Goal: Navigation & Orientation: Find specific page/section

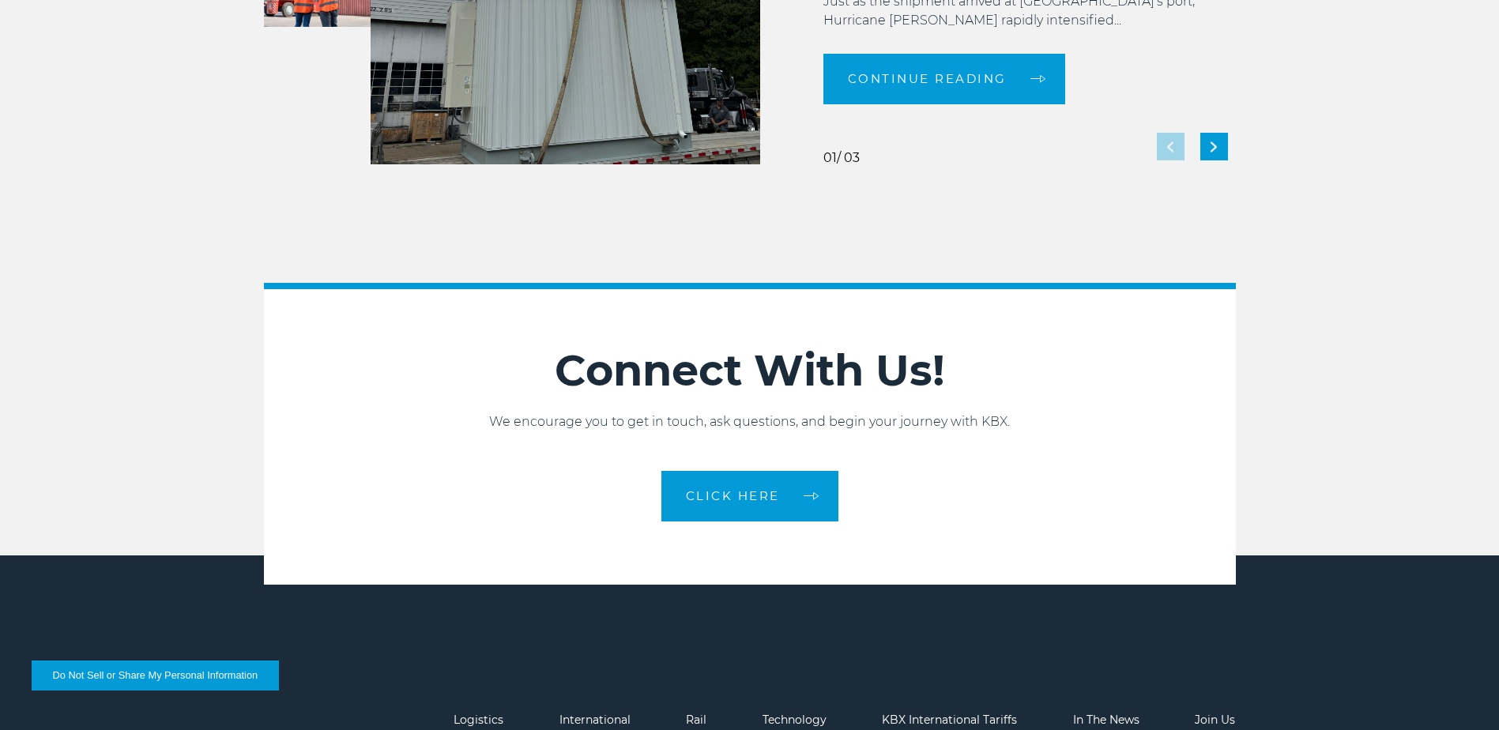
scroll to position [3523, 0]
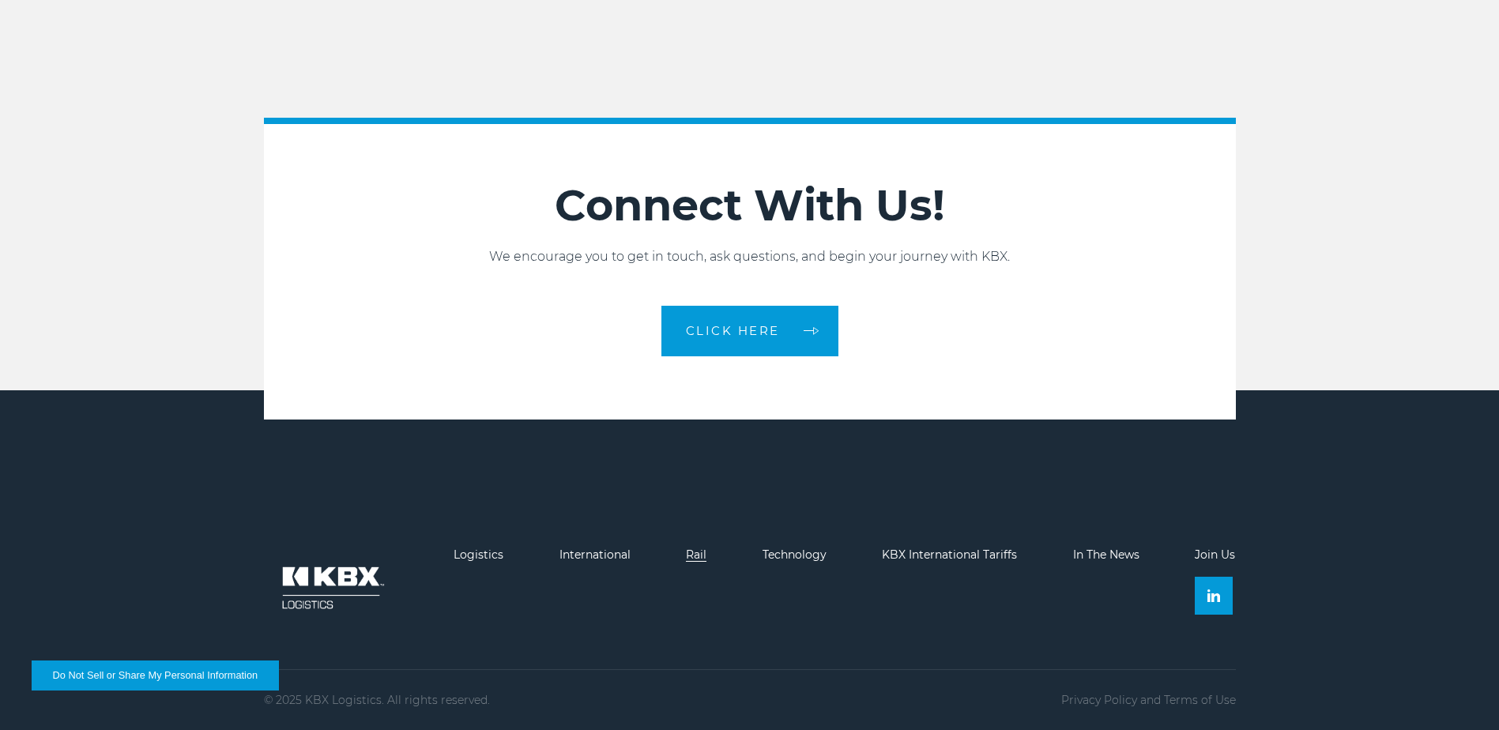
click at [698, 554] on link "Rail" at bounding box center [696, 555] width 21 height 14
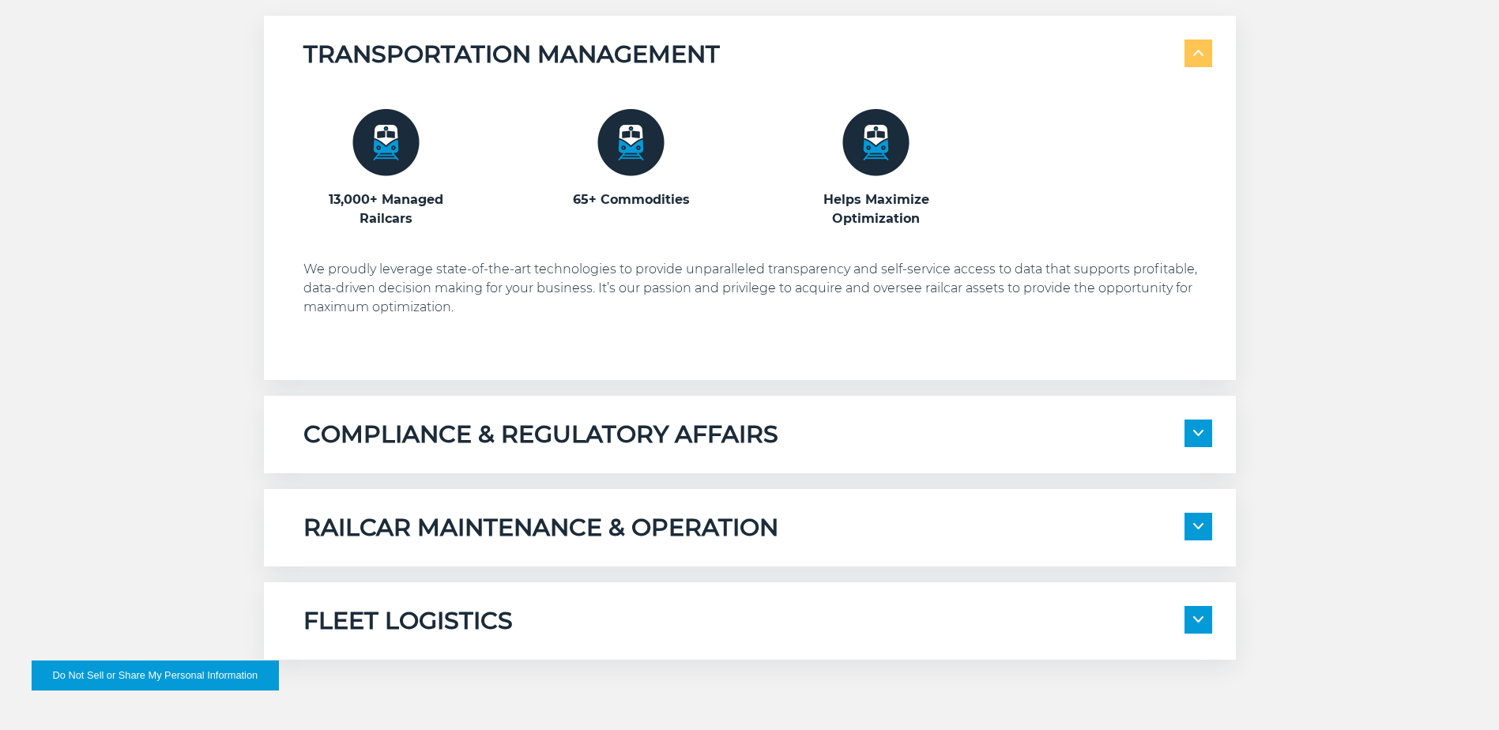
scroll to position [1027, 0]
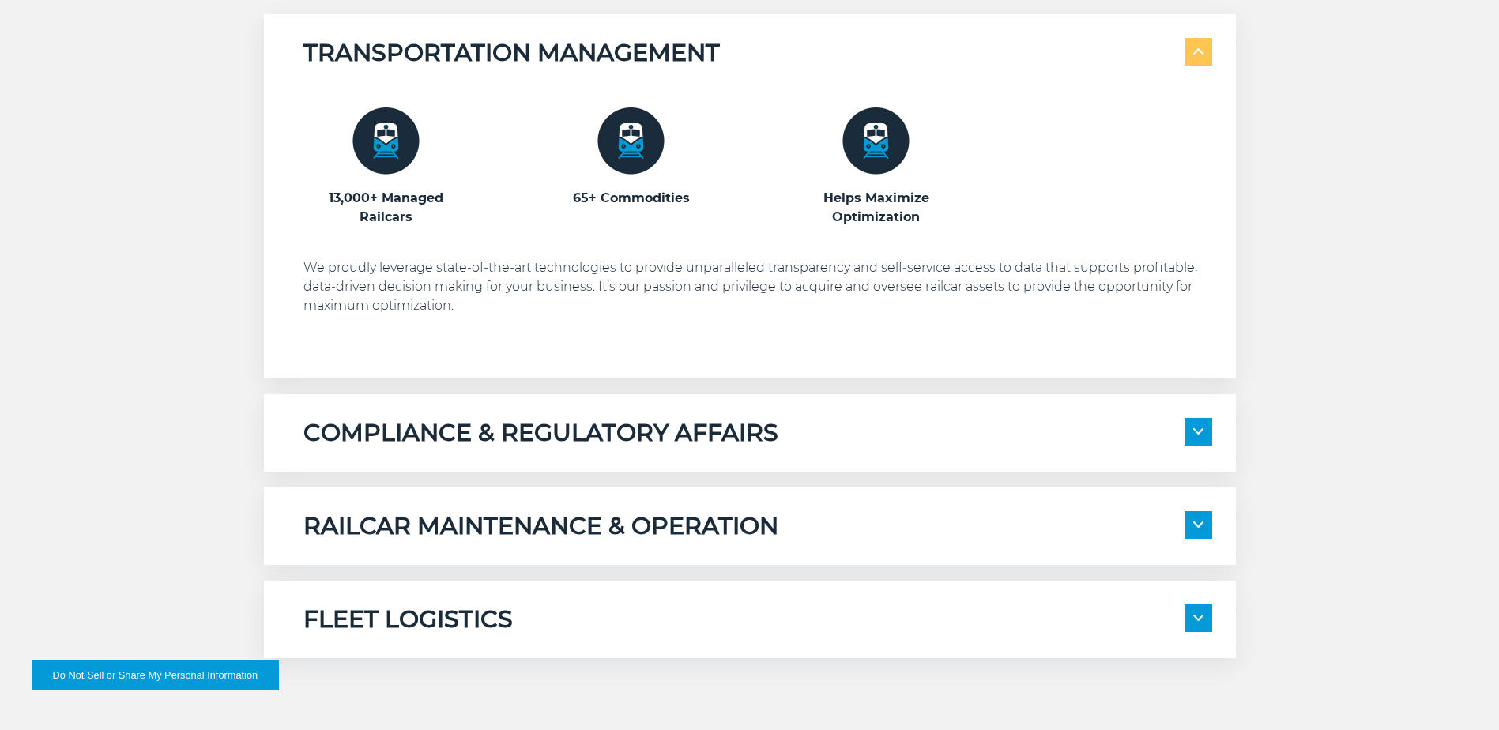
click at [1199, 535] on span at bounding box center [1198, 525] width 28 height 28
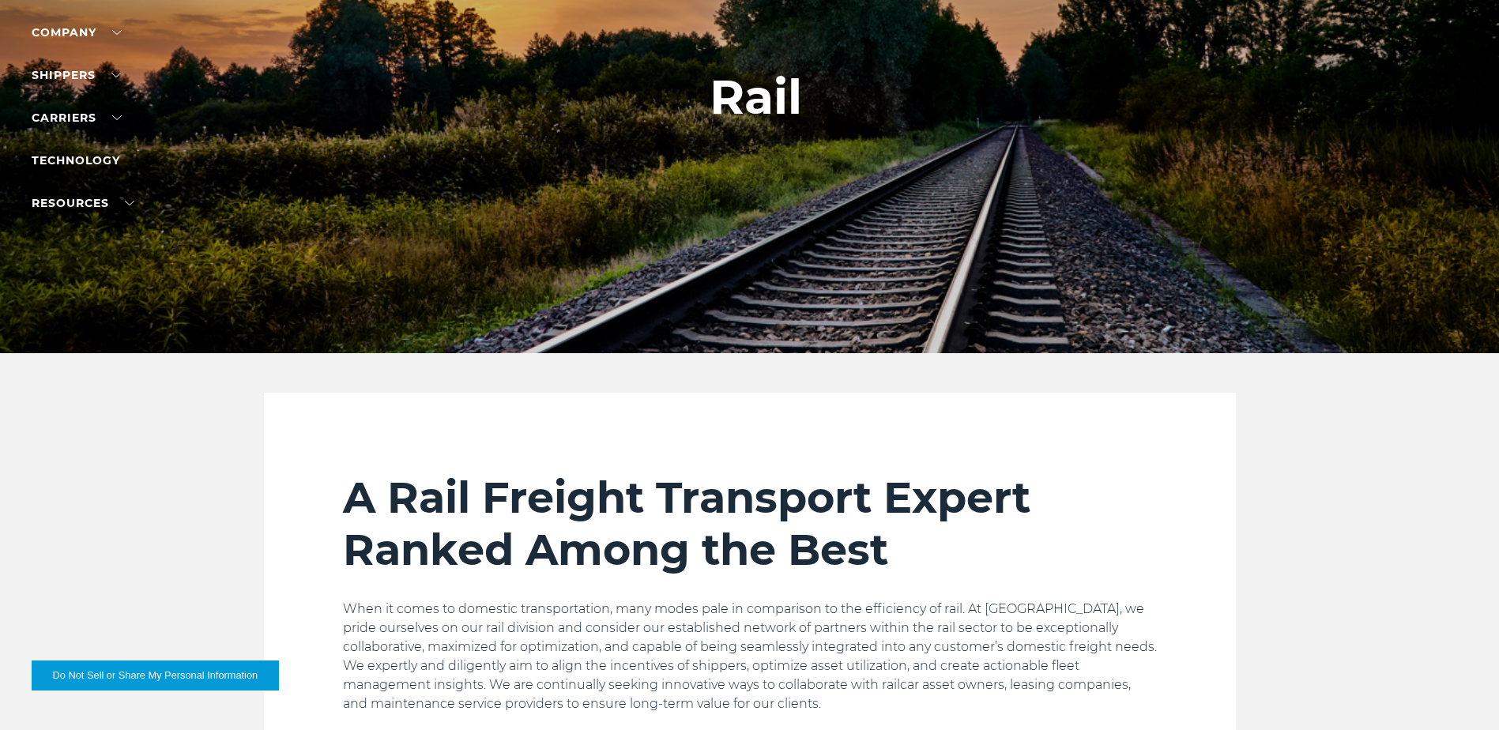
scroll to position [0, 0]
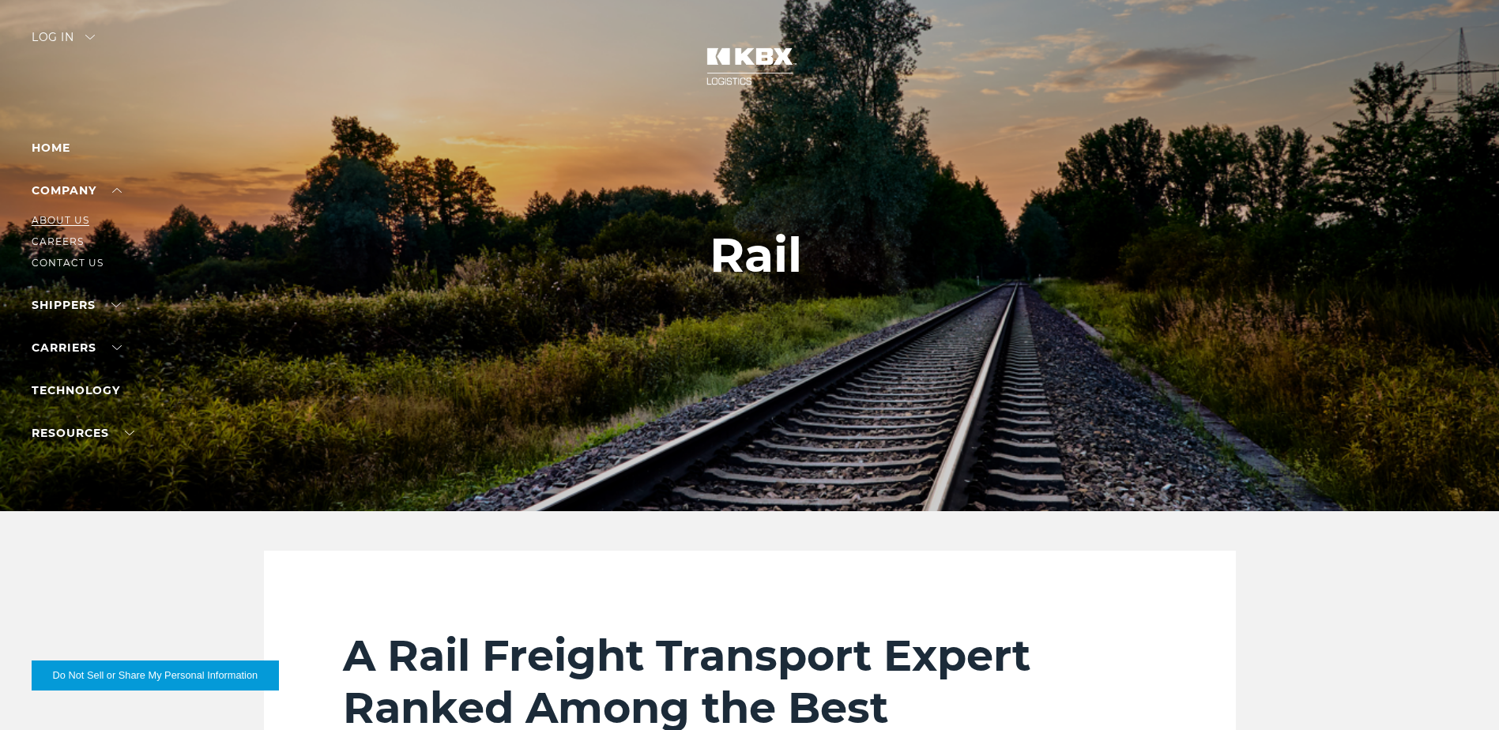
click at [74, 219] on link "About Us" at bounding box center [61, 220] width 58 height 12
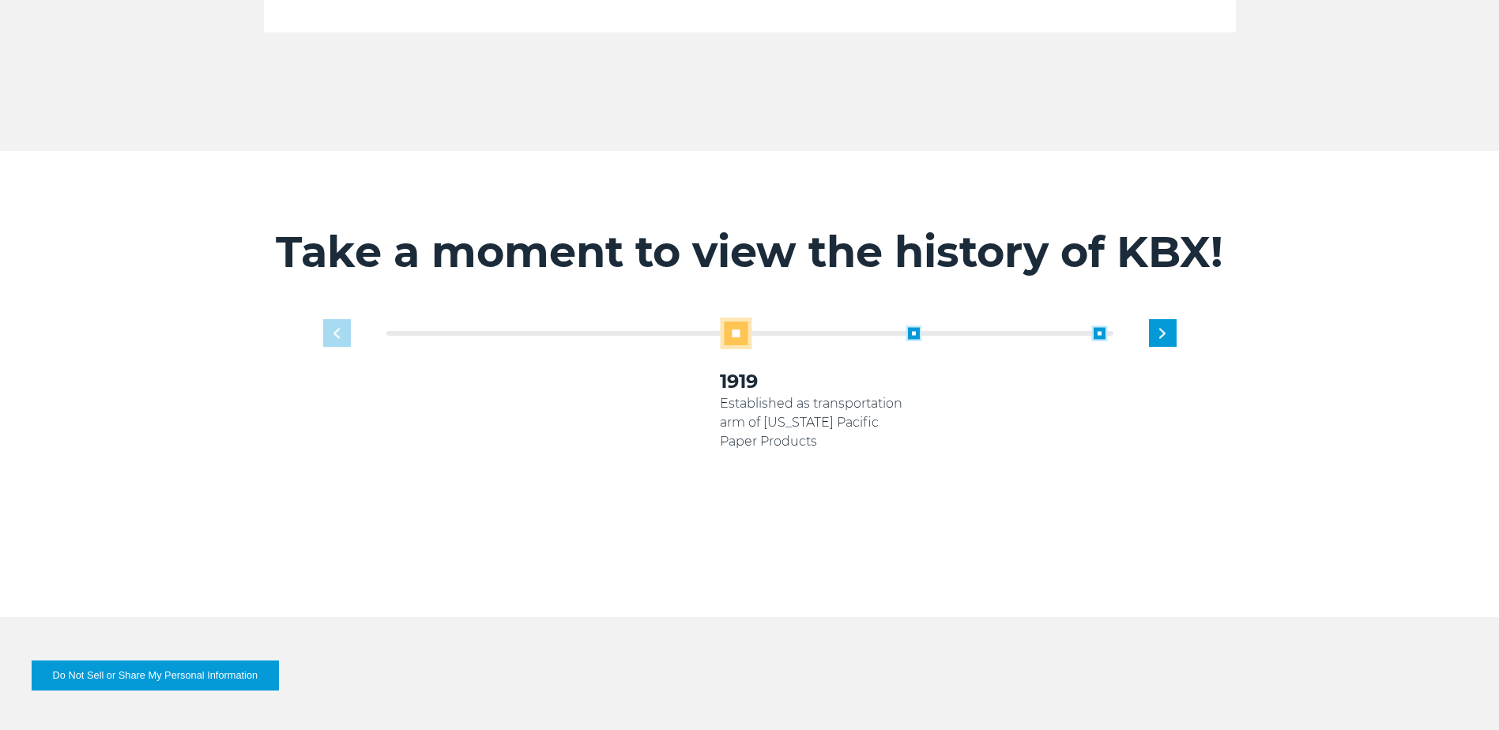
scroll to position [948, 0]
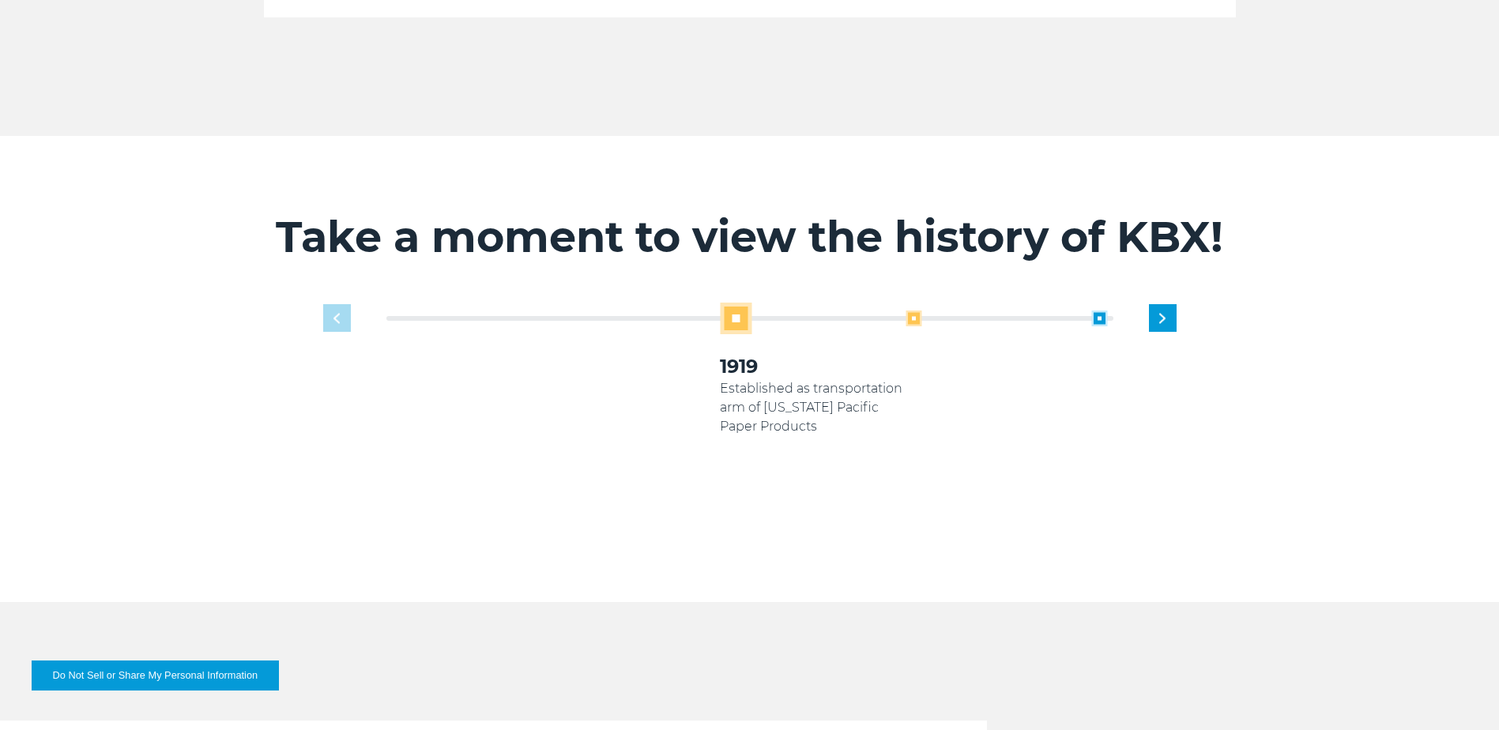
click at [913, 310] on span at bounding box center [913, 318] width 16 height 16
click at [916, 310] on span at bounding box center [913, 318] width 16 height 16
click at [918, 310] on span at bounding box center [913, 318] width 16 height 16
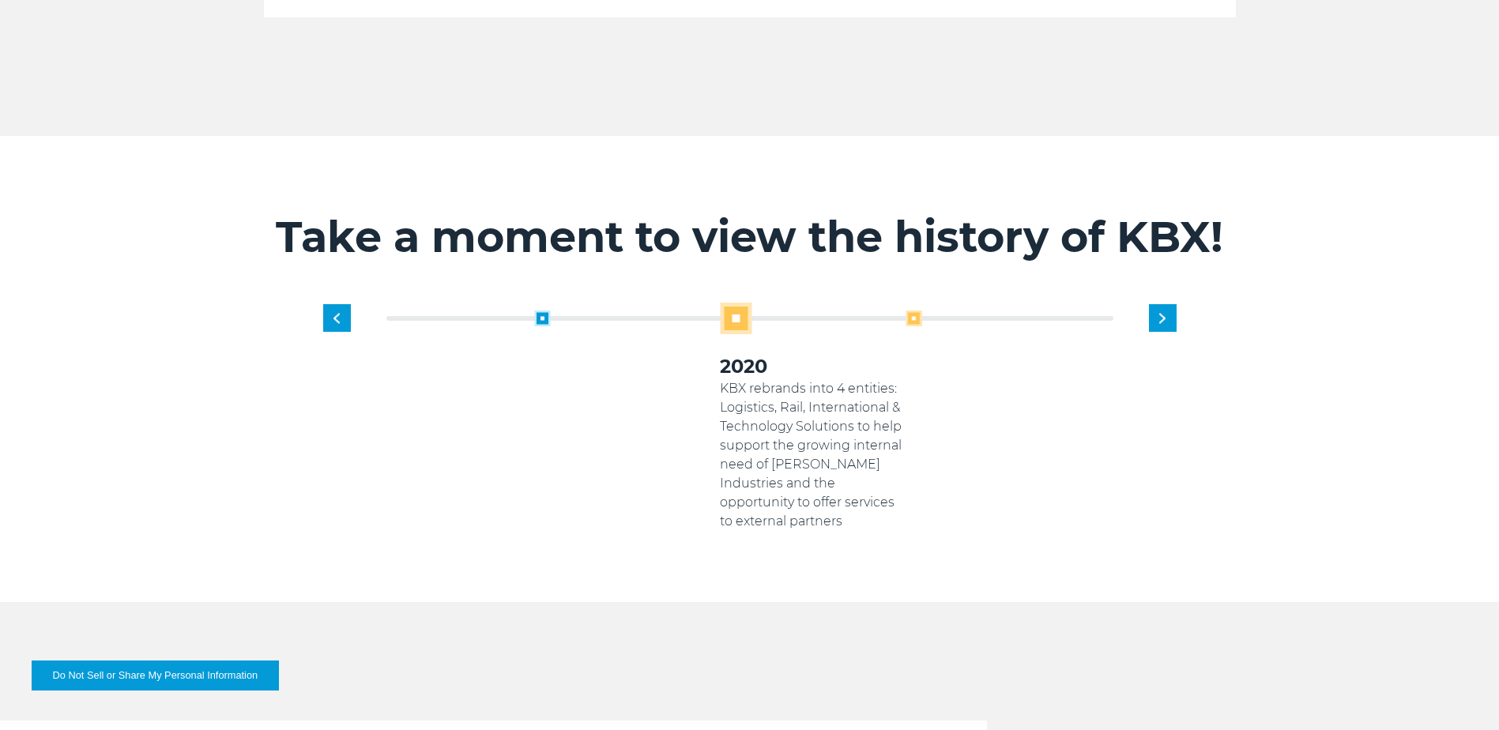
click at [910, 310] on span at bounding box center [913, 318] width 16 height 16
click at [913, 310] on span at bounding box center [913, 318] width 16 height 16
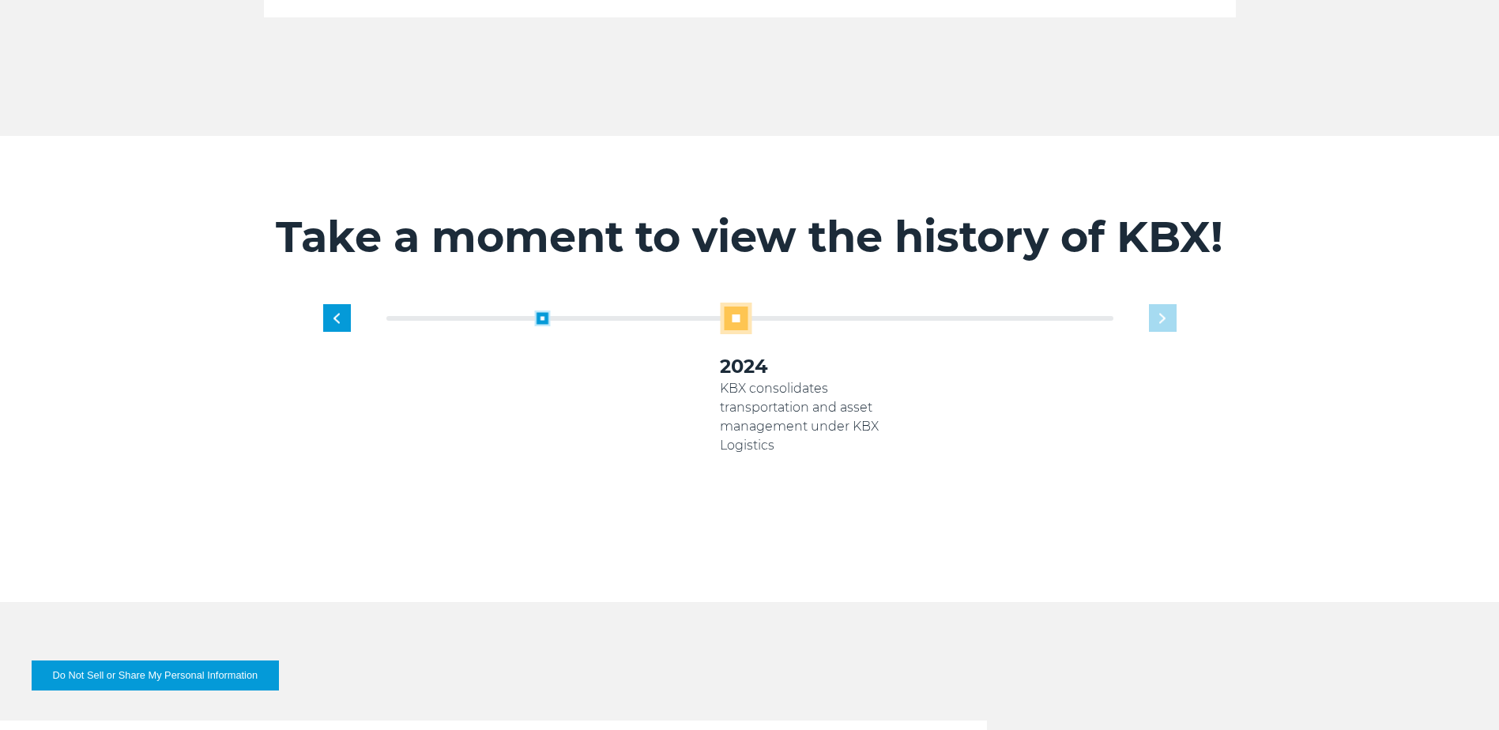
click at [1171, 303] on div "1919 Established as transportation arm of Georgia Pacific Paper Products 2005 K…" at bounding box center [813, 417] width 743 height 228
click at [1169, 303] on div "1919 Established as transportation arm of Georgia Pacific Paper Products 2005 K…" at bounding box center [813, 417] width 743 height 228
click at [1031, 303] on div "1919 Established as transportation arm of Georgia Pacific Paper Products 2005 K…" at bounding box center [813, 417] width 743 height 228
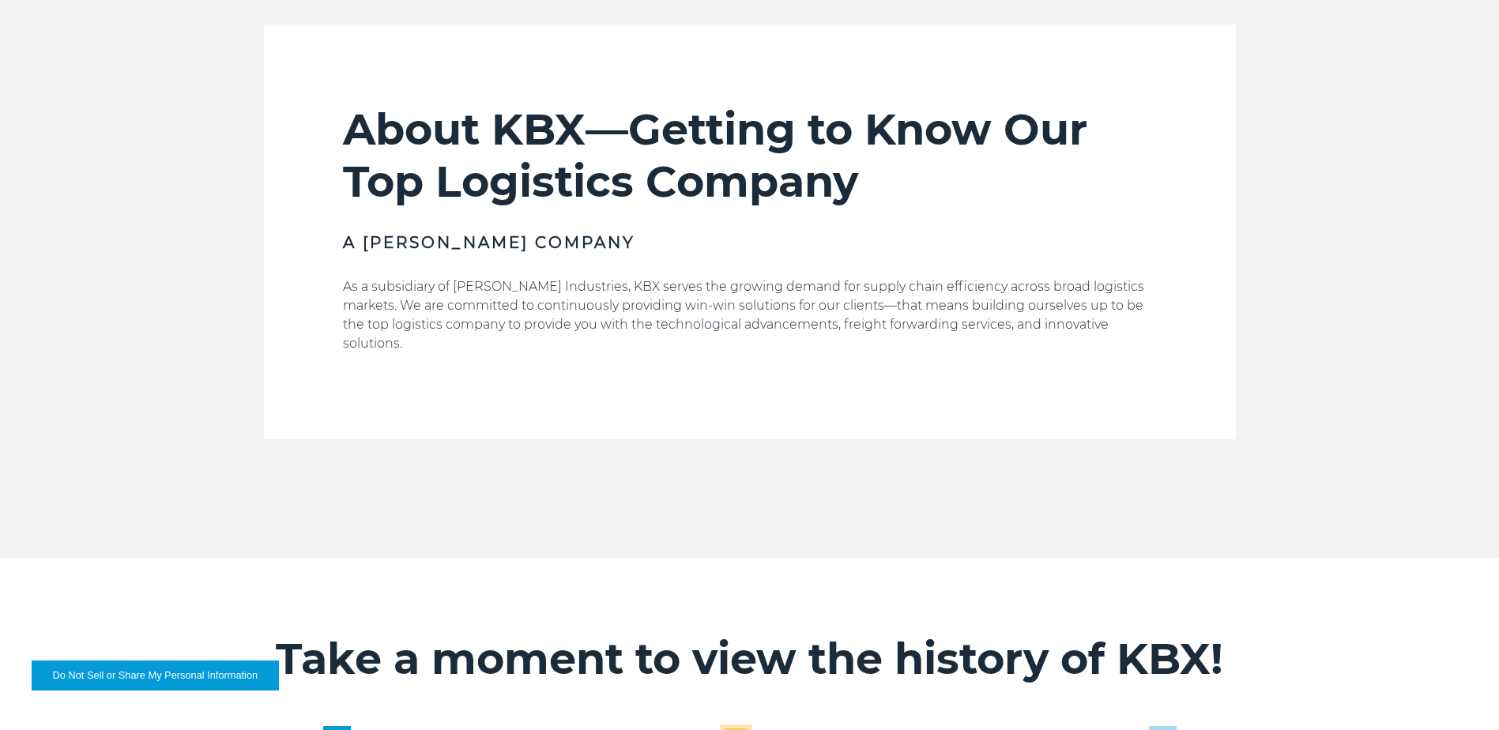
scroll to position [237, 0]
